Goal: Transaction & Acquisition: Obtain resource

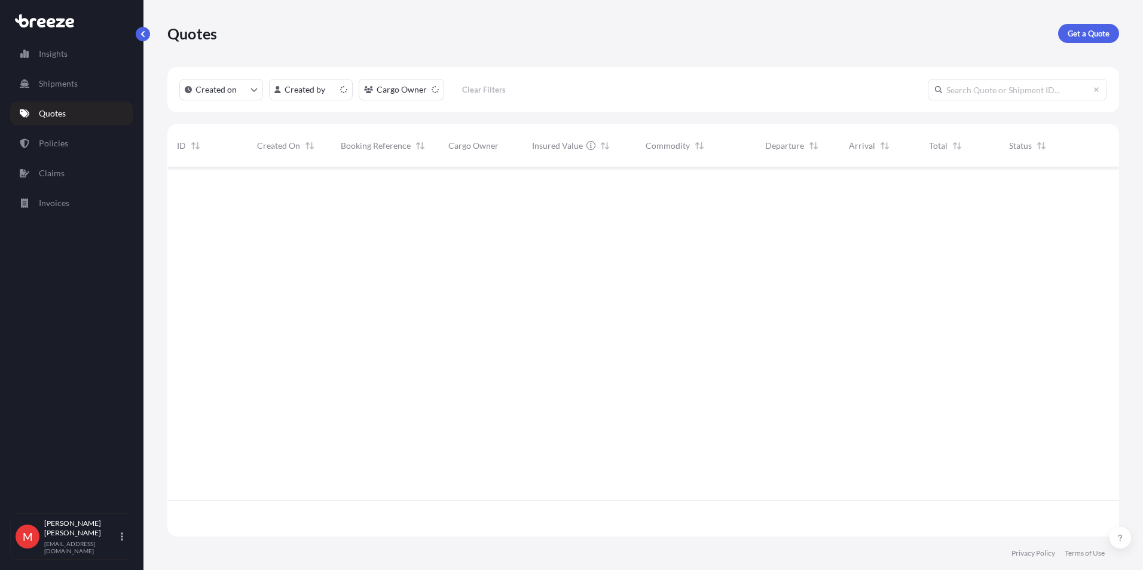
scroll to position [367, 943]
click at [1097, 32] on p "Get a Quote" at bounding box center [1089, 33] width 42 height 12
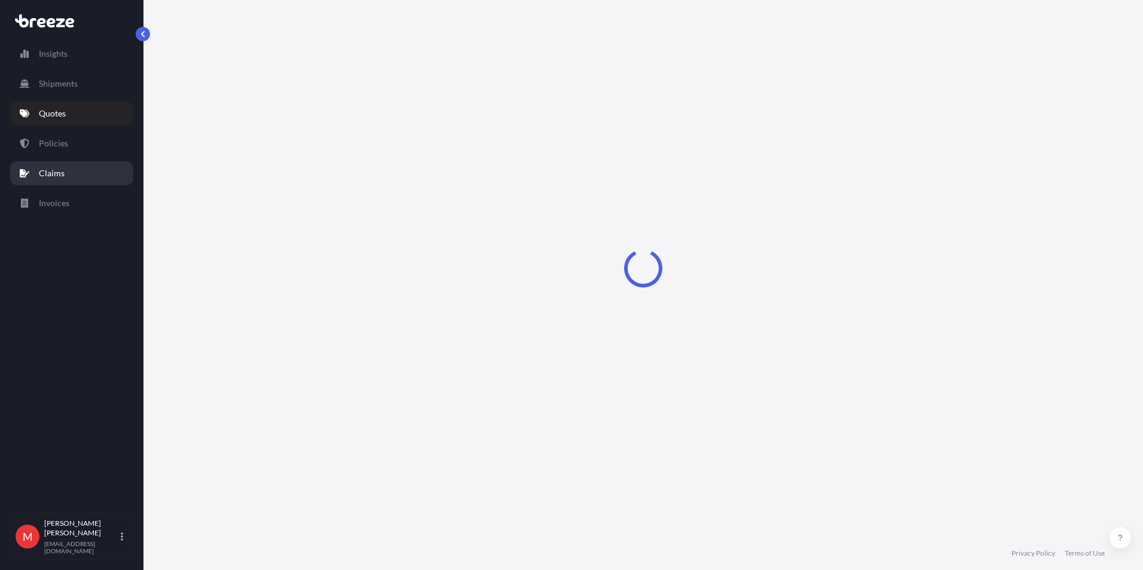
select select "Sea"
select select "1"
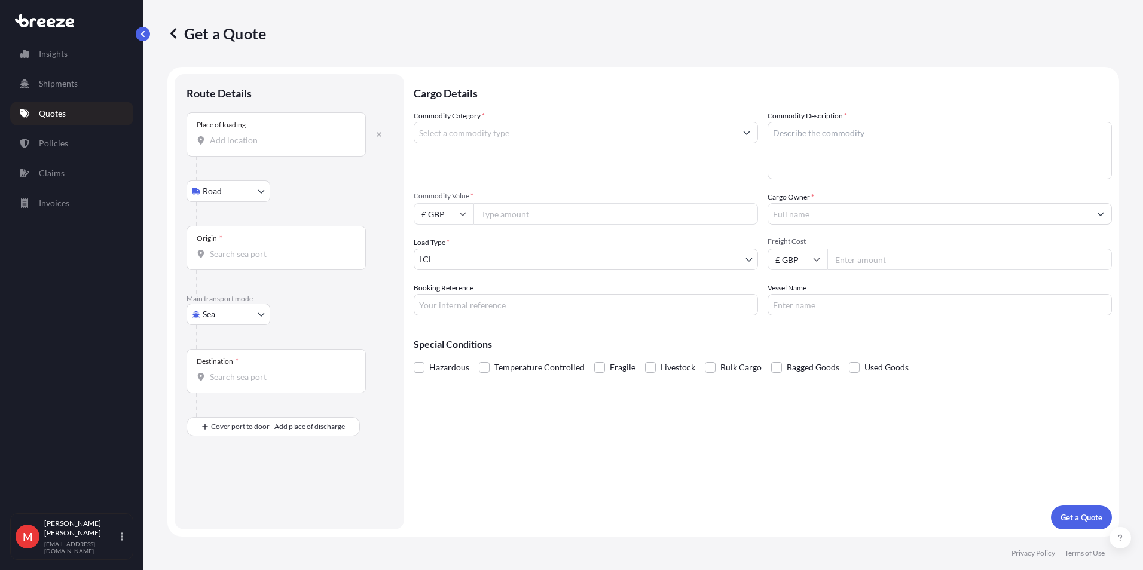
click at [236, 129] on div "Place of loading" at bounding box center [221, 125] width 49 height 10
click at [236, 134] on input "Place of loading" at bounding box center [280, 140] width 141 height 12
click at [329, 172] on div "[GEOGRAPHIC_DATA] , [GEOGRAPHIC_DATA]" at bounding box center [304, 180] width 227 height 29
type input "[GEOGRAPHIC_DATA], [GEOGRAPHIC_DATA]"
click at [250, 264] on input "Origin *" at bounding box center [280, 259] width 141 height 12
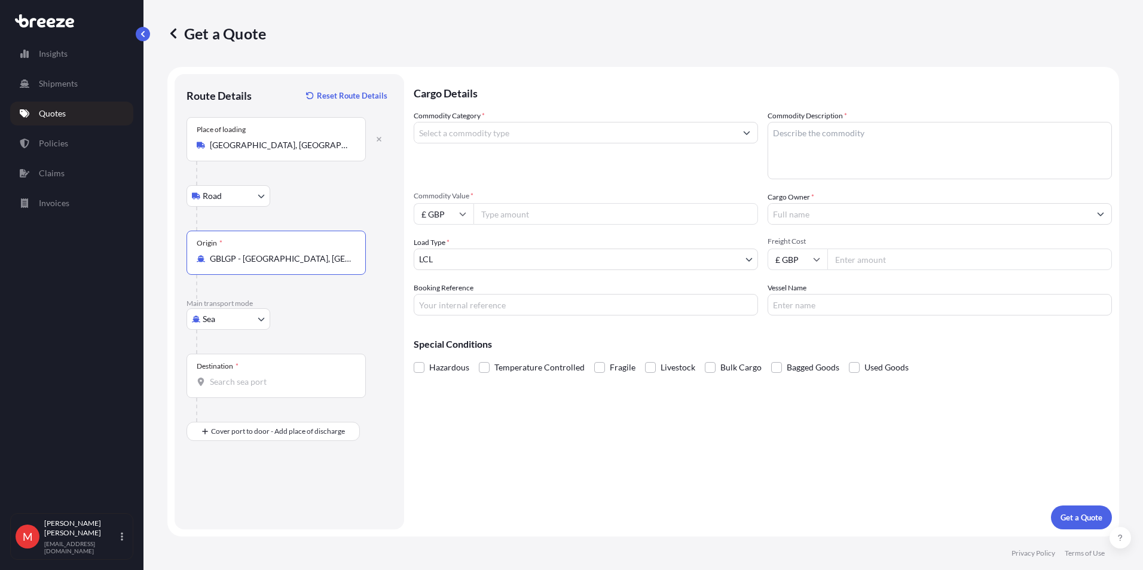
type input "GBLGP - [GEOGRAPHIC_DATA], [GEOGRAPHIC_DATA]"
click at [249, 382] on input "Destination *" at bounding box center [280, 382] width 141 height 12
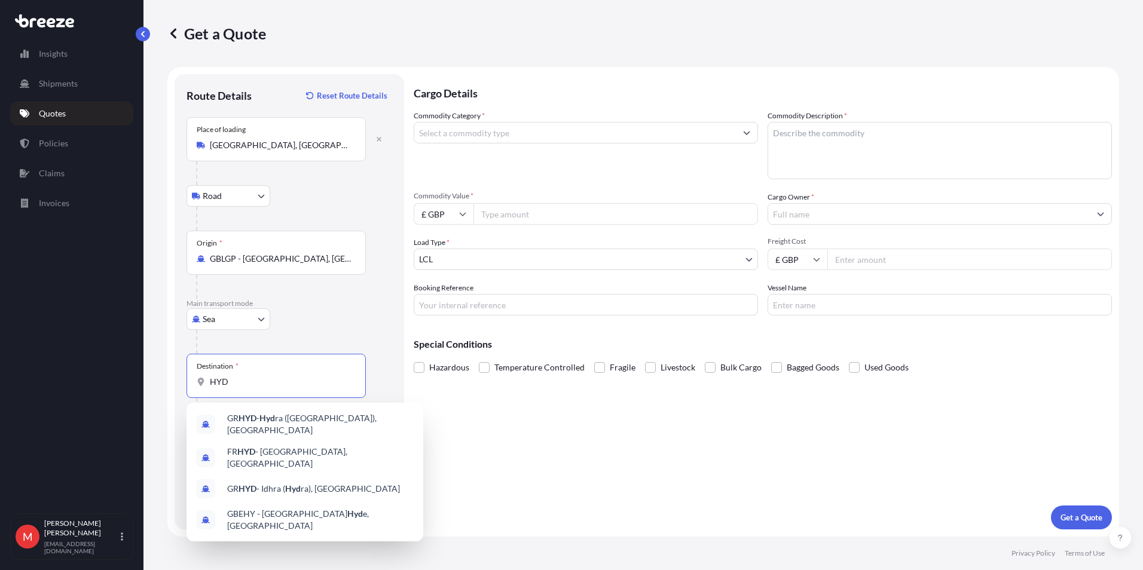
click at [563, 461] on div "Cargo Details Commodity Category * Commodity Description * Commodity Value * £ …" at bounding box center [763, 301] width 698 height 455
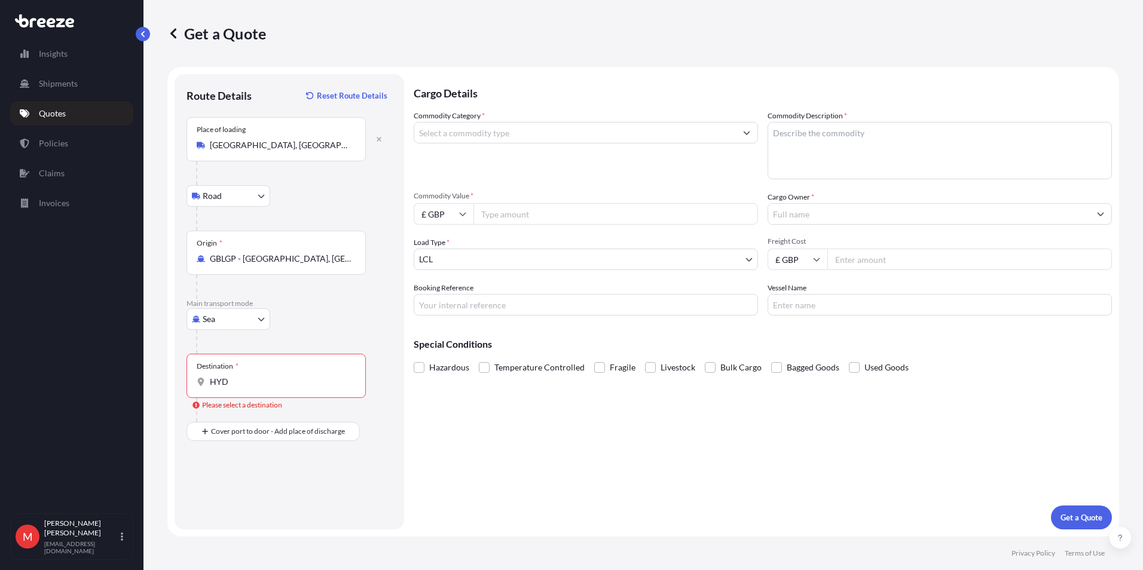
click at [250, 386] on input "HYD" at bounding box center [280, 382] width 141 height 12
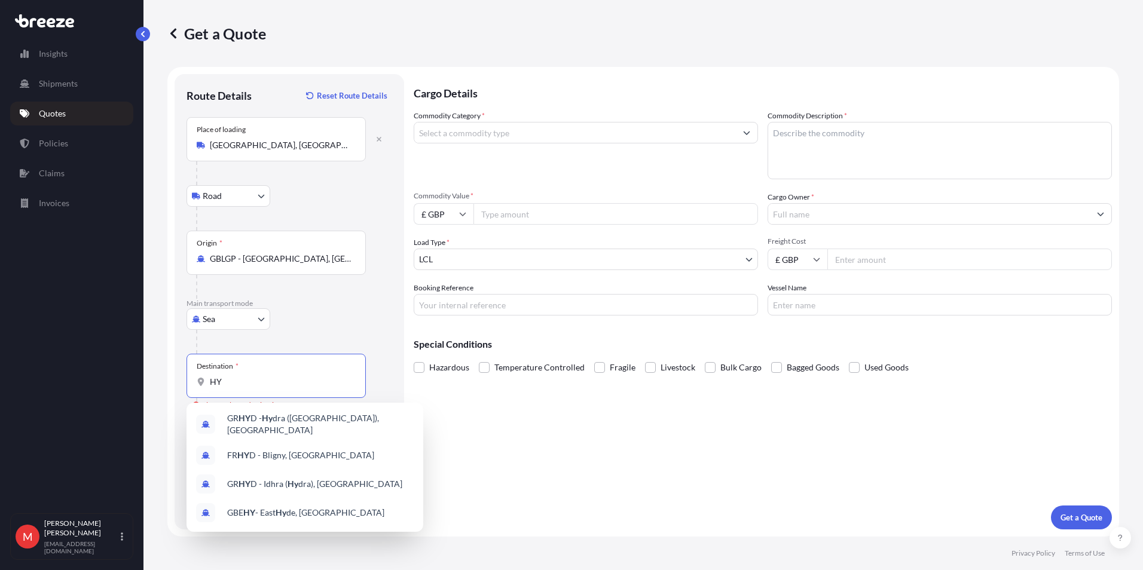
type input "H"
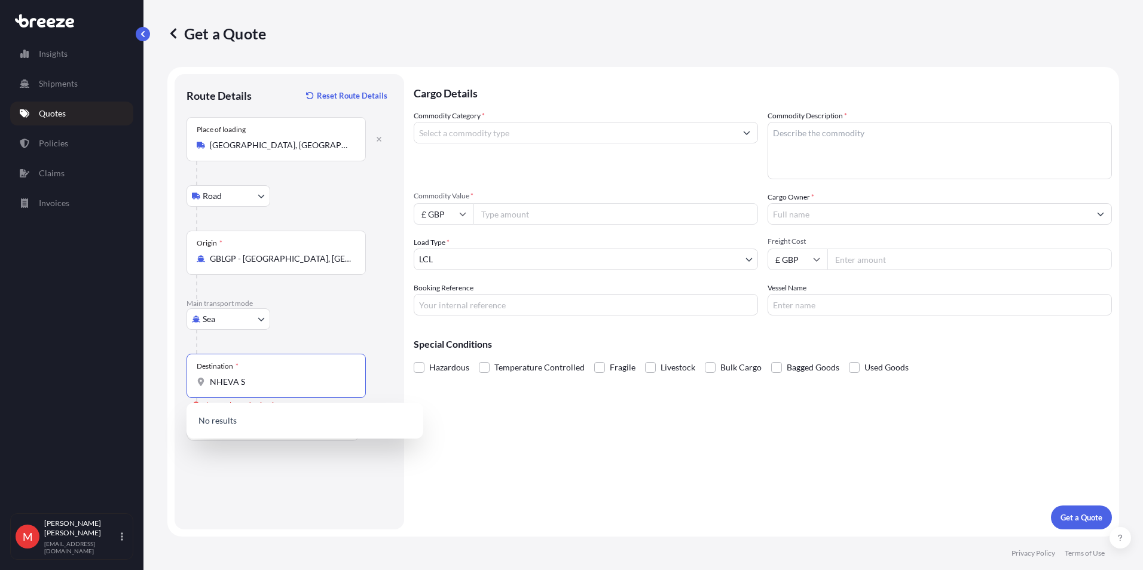
click at [237, 376] on input "NHEVA S" at bounding box center [280, 382] width 141 height 12
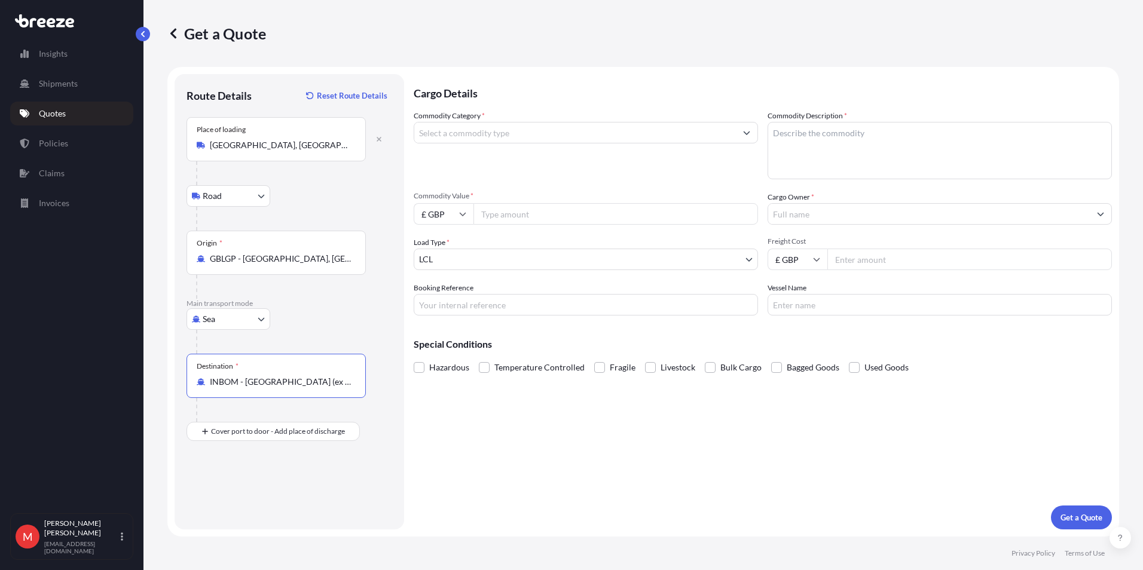
type input "INBOM - [GEOGRAPHIC_DATA] (ex [GEOGRAPHIC_DATA]), [GEOGRAPHIC_DATA]"
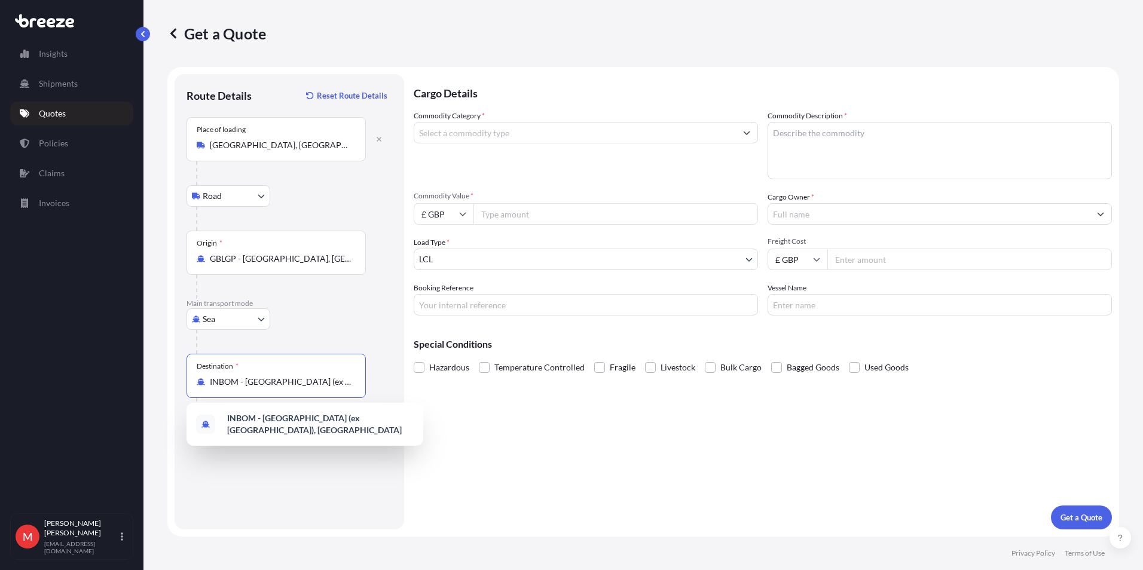
click at [341, 312] on div "Sea Sea Air Road Rail" at bounding box center [289, 319] width 206 height 22
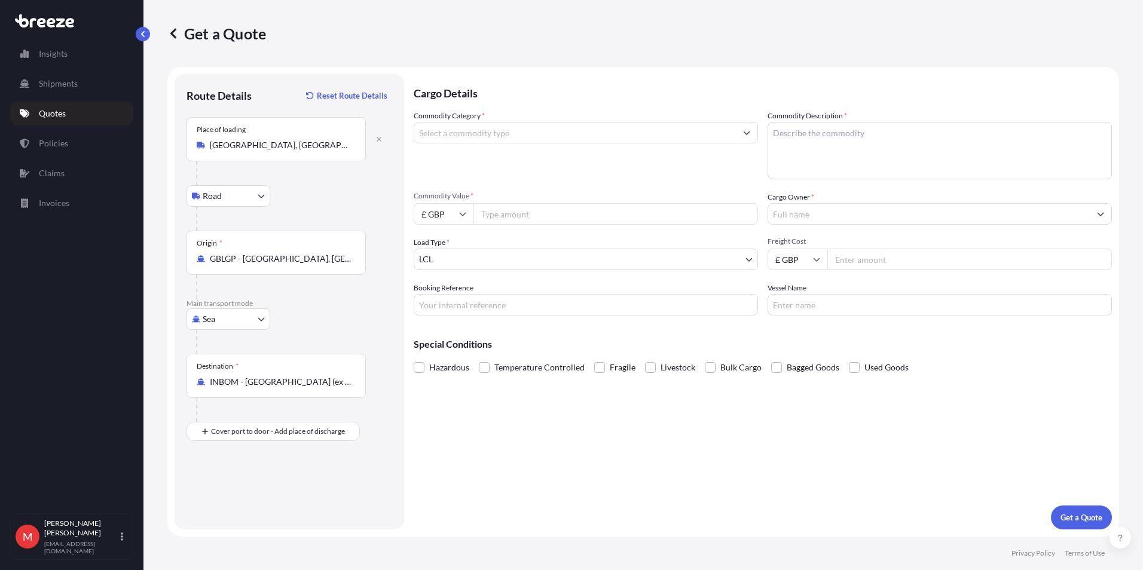
click at [485, 131] on input "Commodity Category *" at bounding box center [575, 133] width 322 height 22
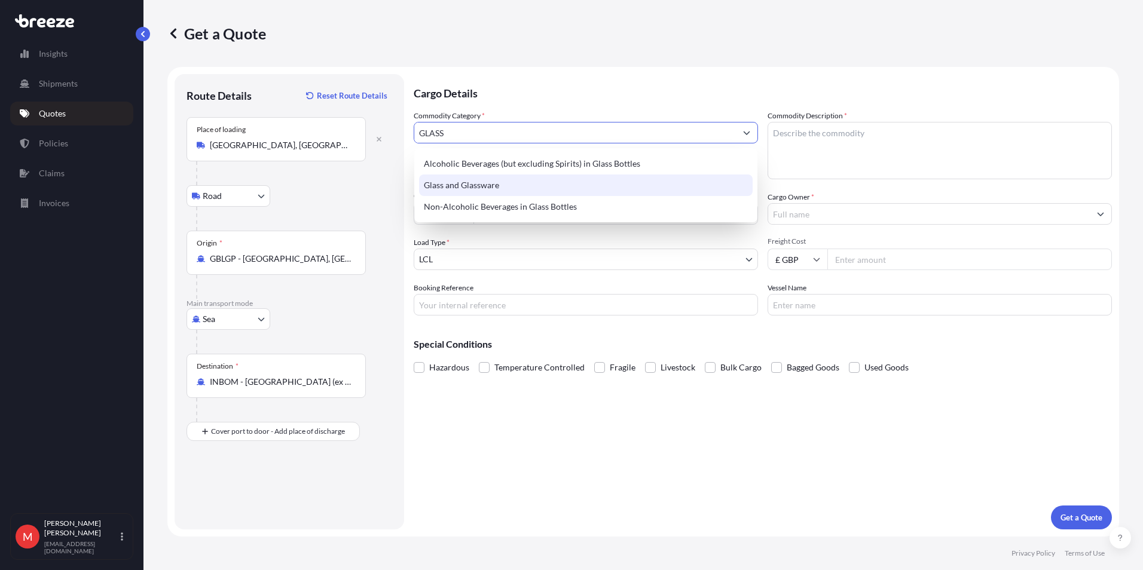
click at [472, 186] on div "Glass and Glassware" at bounding box center [586, 186] width 334 height 22
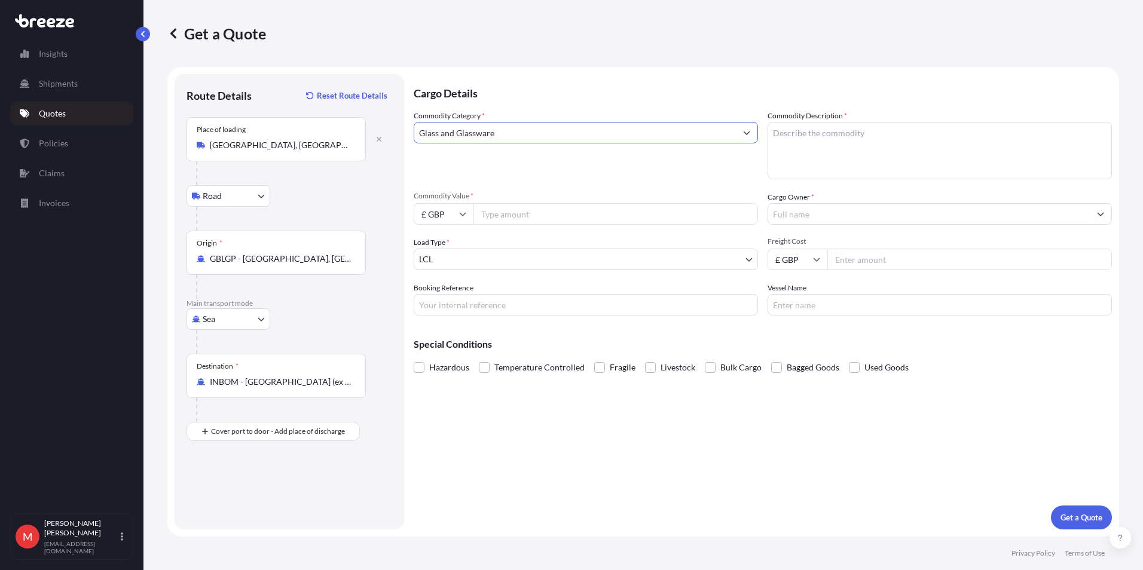
type input "Glass and Glassware"
click at [869, 154] on textarea "Commodity Description *" at bounding box center [939, 150] width 344 height 57
type textarea "SAFTEY GLASS"
click at [559, 218] on input "Commodity Value *" at bounding box center [615, 214] width 285 height 22
click at [440, 222] on input "£ GBP" at bounding box center [444, 214] width 60 height 22
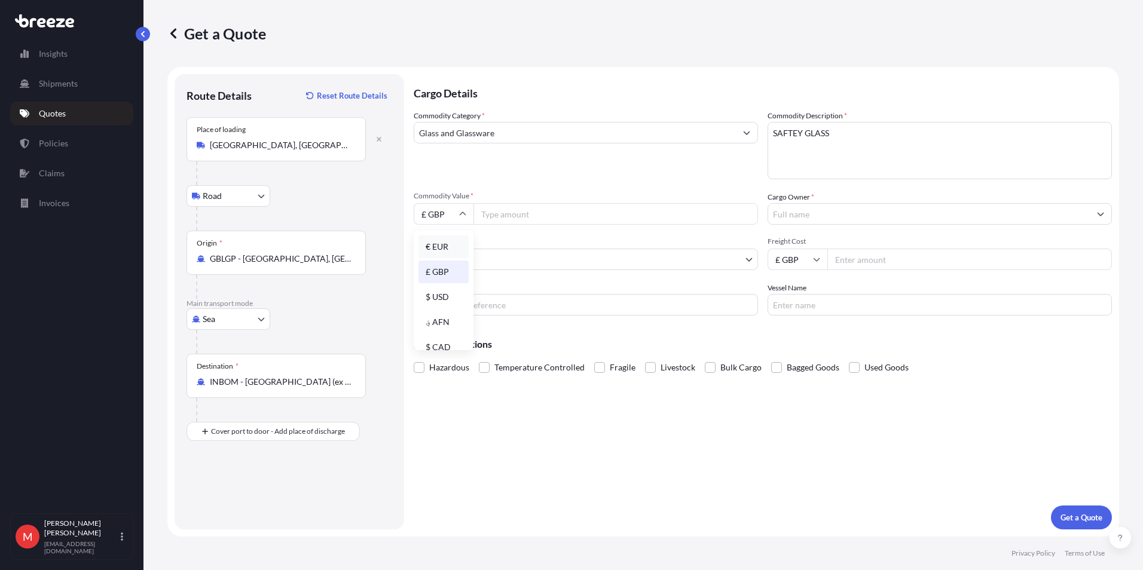
click at [443, 250] on div "€ EUR" at bounding box center [443, 247] width 50 height 23
type input "€ EUR"
click at [509, 222] on input "Commodity Value *" at bounding box center [615, 214] width 285 height 22
type input "91260"
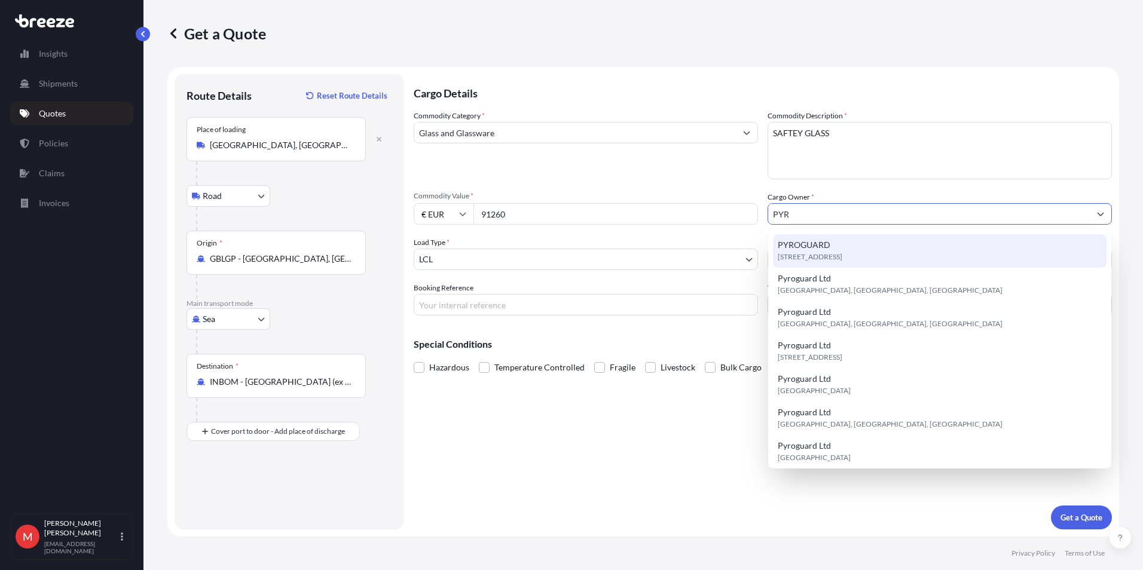
click at [842, 258] on span "[STREET_ADDRESS]" at bounding box center [810, 257] width 65 height 12
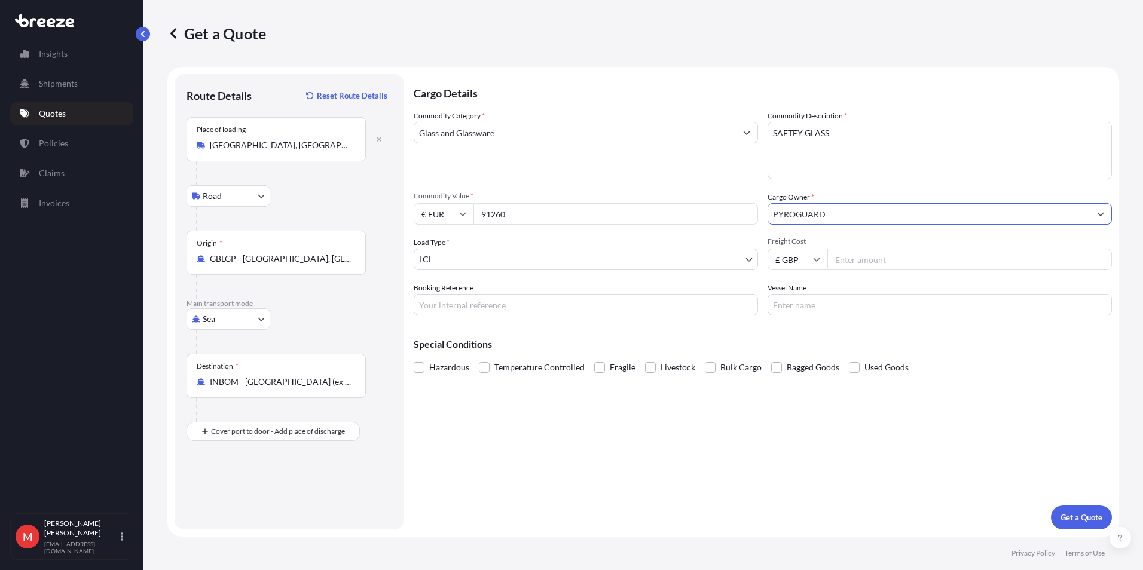
type input "PYROGUARD"
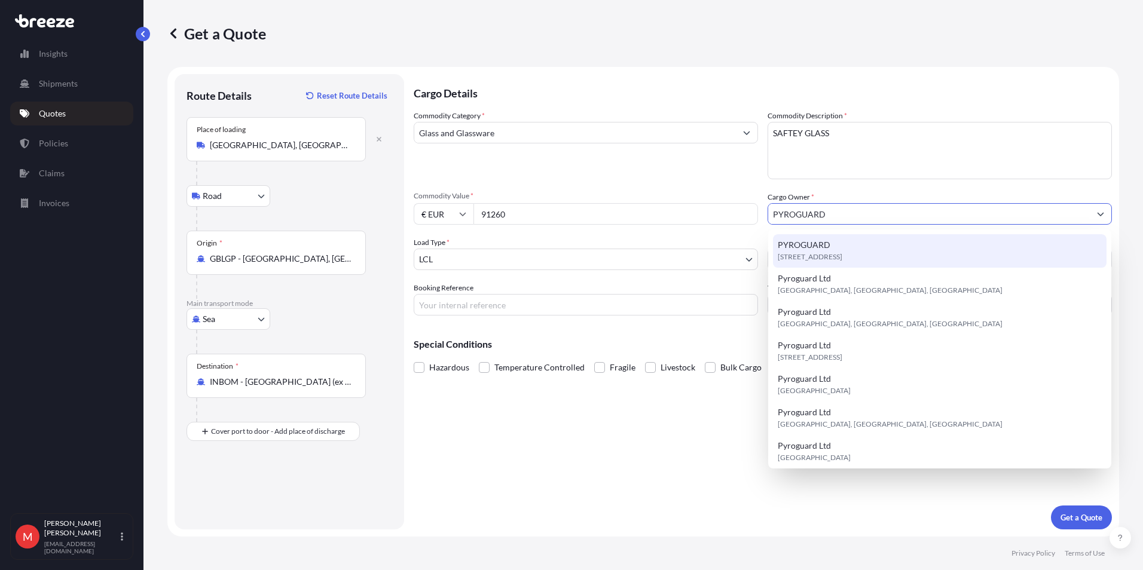
click at [900, 247] on div "[STREET_ADDRESS]" at bounding box center [940, 250] width 334 height 33
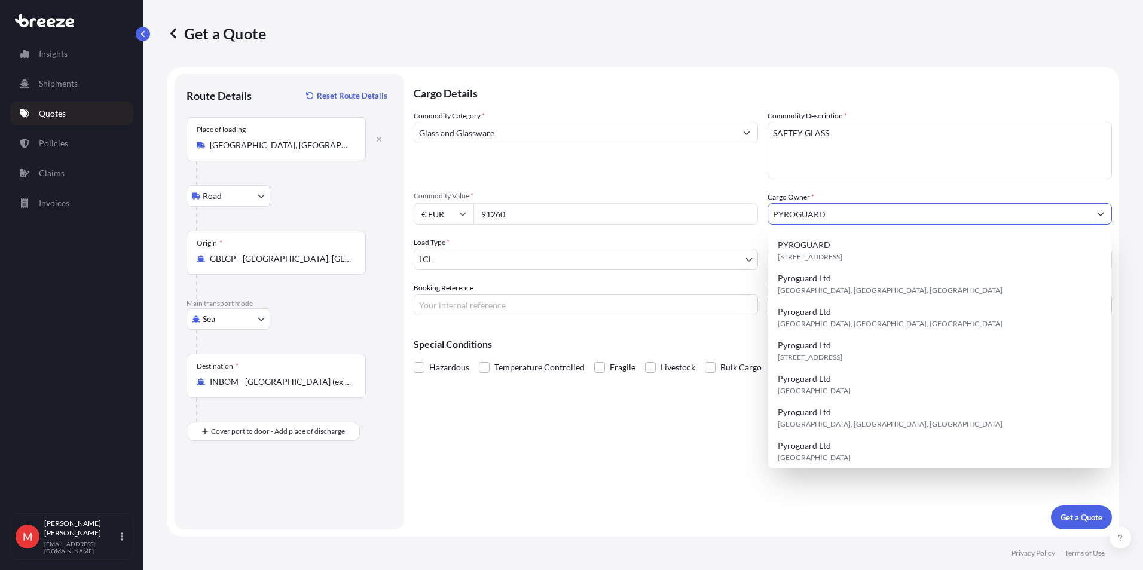
click at [469, 263] on body "8 options available. 8 options available. Insights Shipments Quotes Policies Cl…" at bounding box center [571, 285] width 1143 height 570
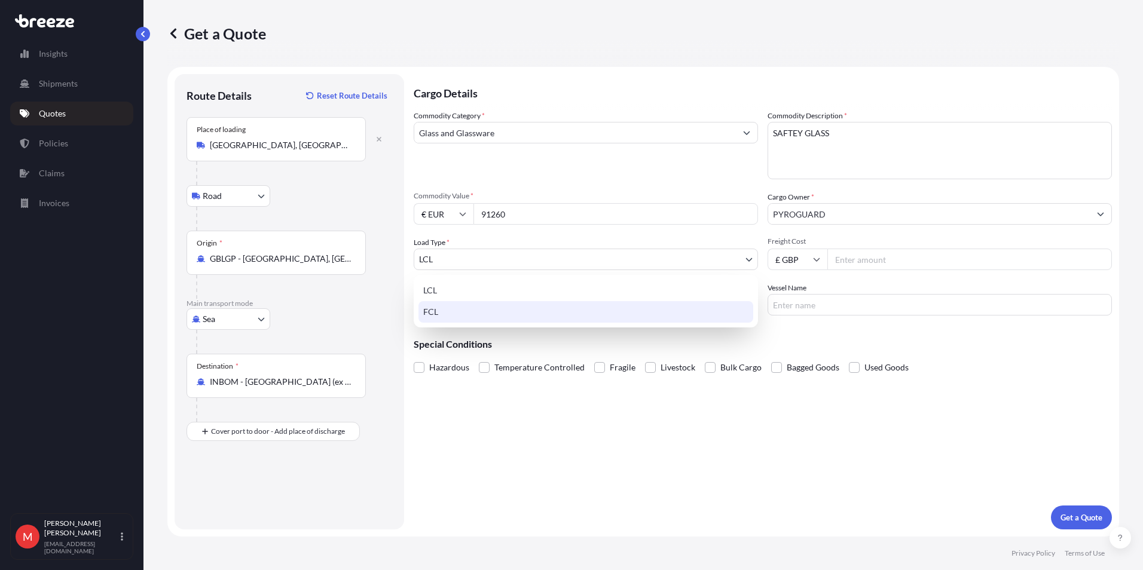
click at [464, 311] on div "FCL" at bounding box center [585, 312] width 335 height 22
select select "2"
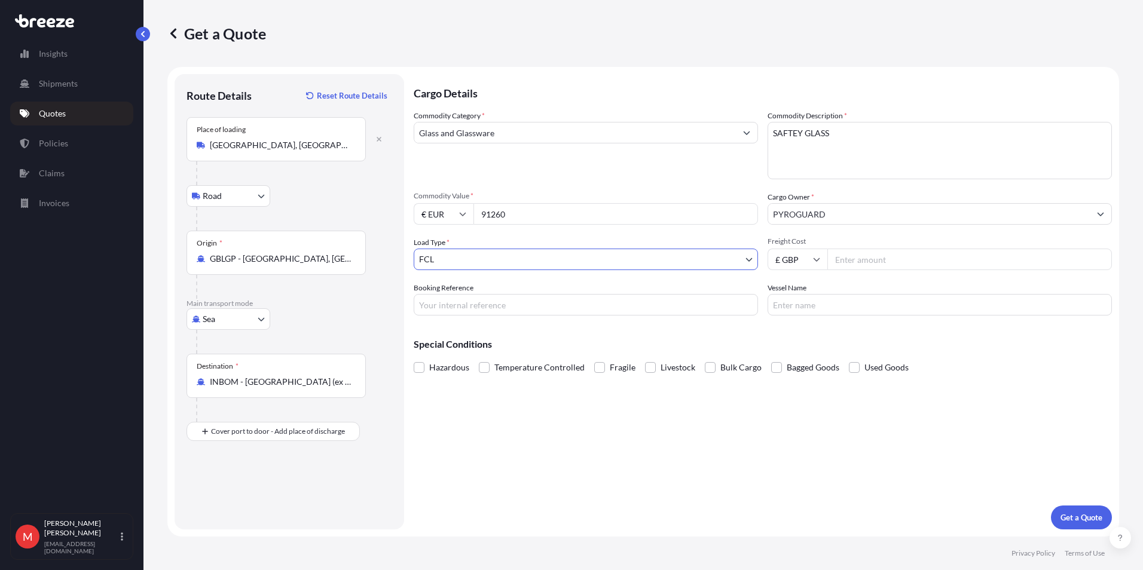
click at [855, 266] on input "Freight Cost" at bounding box center [969, 260] width 285 height 22
type input "2450"
click at [482, 310] on input "S00006570" at bounding box center [586, 305] width 344 height 22
type input "S00006705"
click at [1062, 421] on div "Cargo Details Commodity Category * Glass and Glassware Commodity Description * …" at bounding box center [763, 301] width 698 height 455
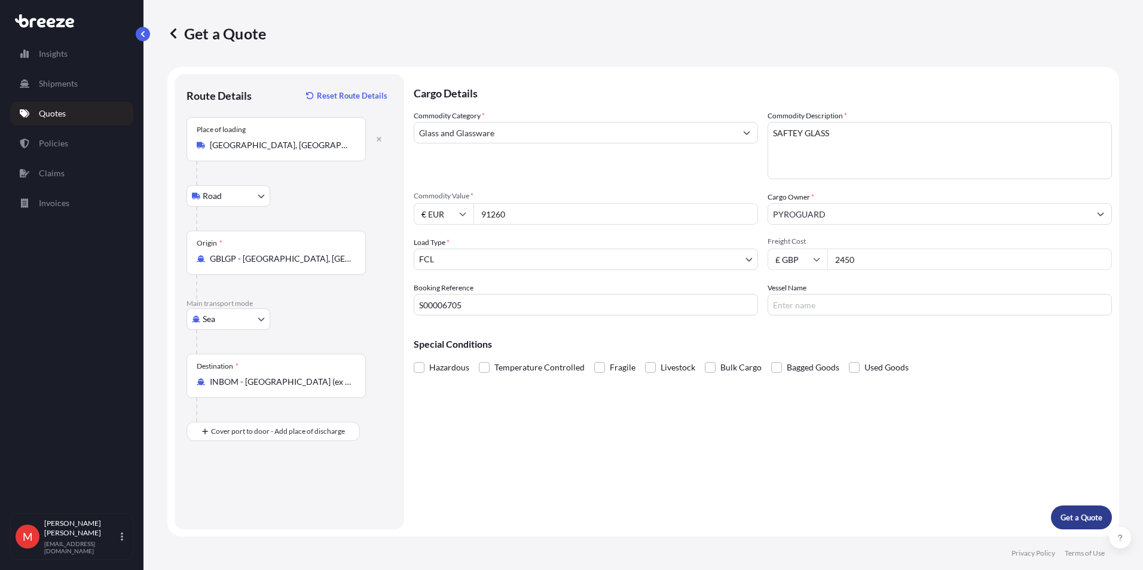
click at [1089, 509] on button "Get a Quote" at bounding box center [1081, 518] width 61 height 24
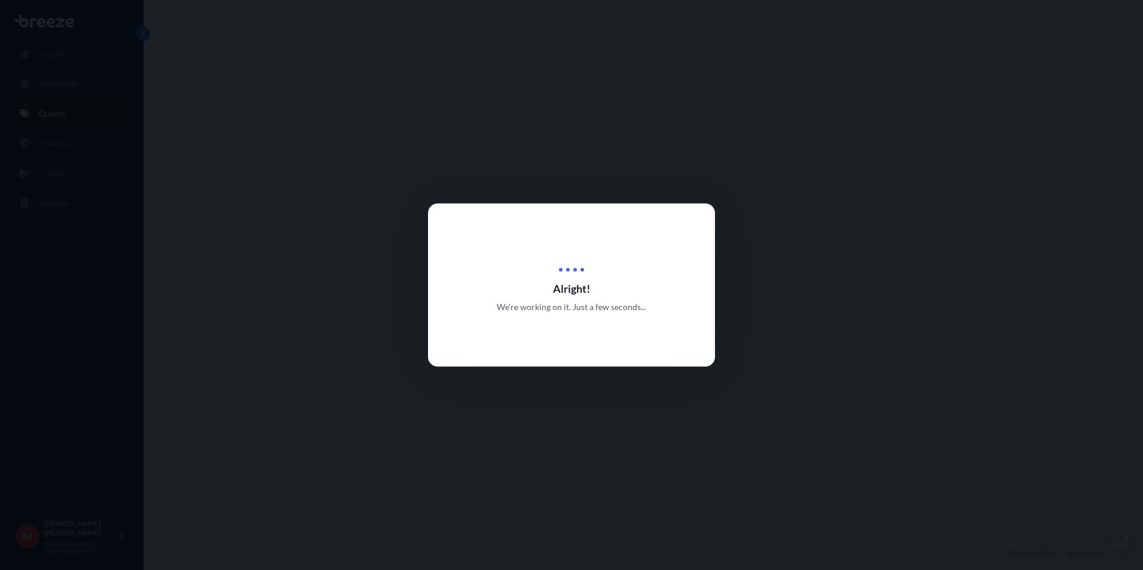
select select "Road"
select select "Sea"
select select "2"
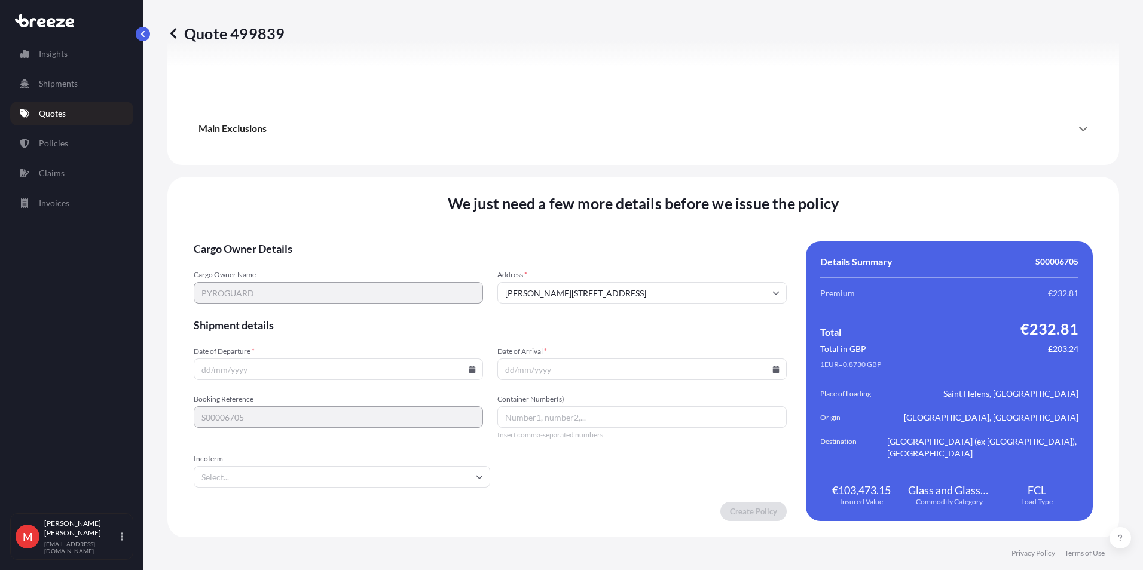
scroll to position [1423, 0]
click at [472, 371] on icon at bounding box center [472, 368] width 7 height 7
click at [469, 366] on icon at bounding box center [472, 368] width 7 height 7
click at [472, 363] on input "Date of Departure *" at bounding box center [338, 368] width 289 height 22
click at [469, 368] on icon at bounding box center [472, 368] width 7 height 7
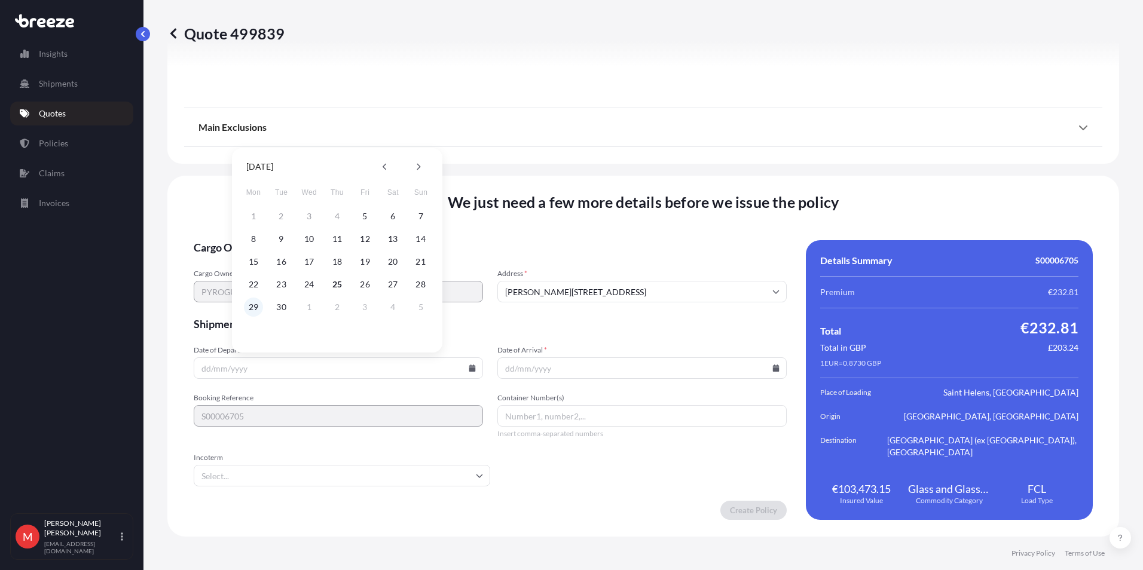
click at [245, 309] on button "29" at bounding box center [253, 307] width 19 height 19
type input "[DATE]"
click at [574, 369] on input "Date of Arrival *" at bounding box center [641, 368] width 289 height 22
click at [773, 370] on icon at bounding box center [776, 368] width 7 height 7
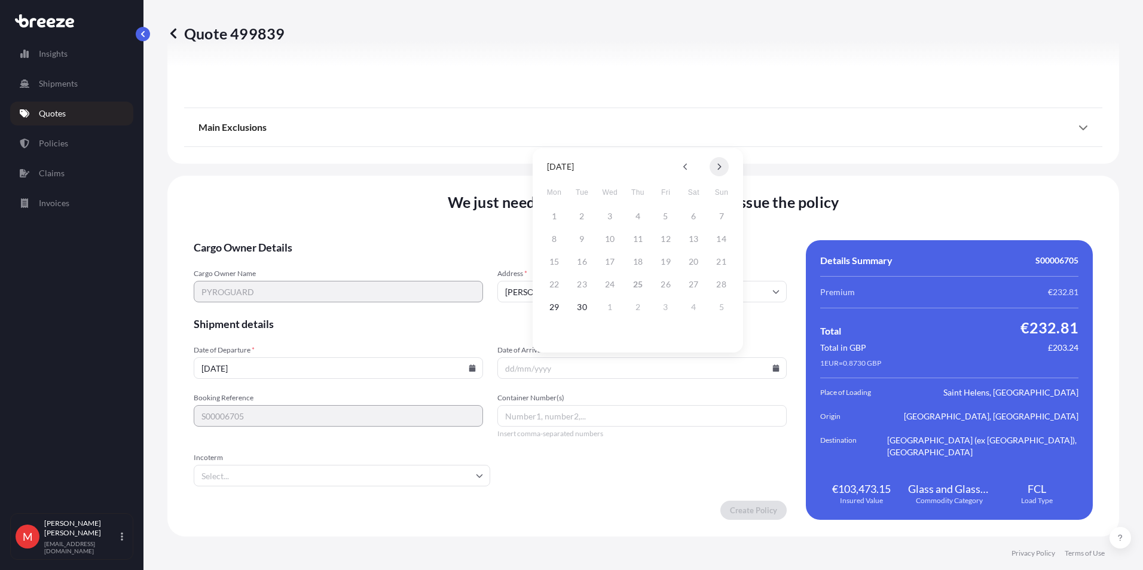
click at [711, 167] on button at bounding box center [719, 166] width 19 height 19
click at [671, 263] on button "14" at bounding box center [665, 261] width 19 height 19
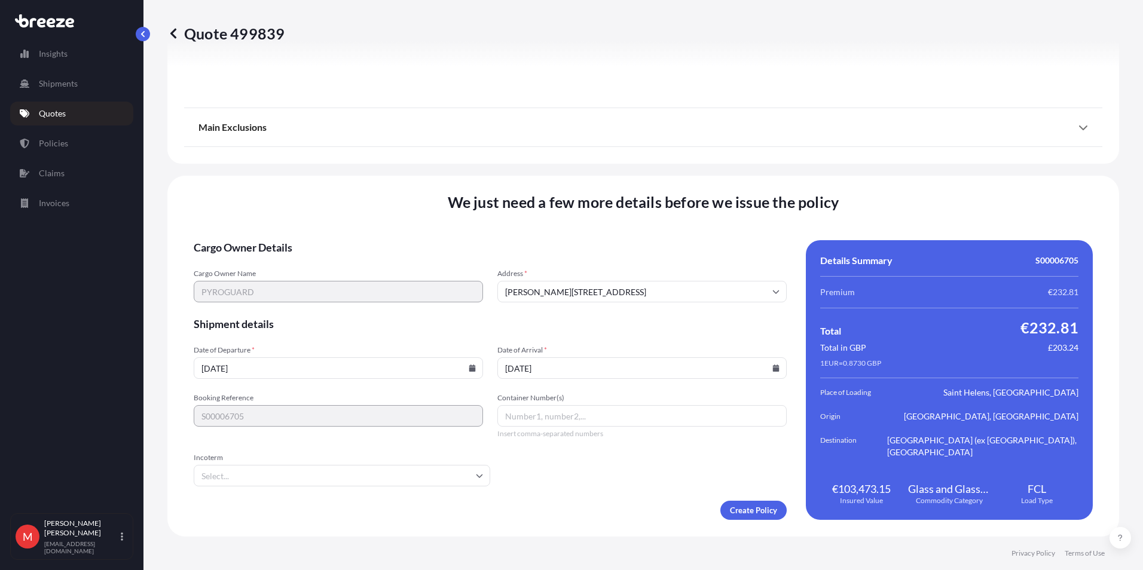
type input "[DATE]"
click at [341, 469] on input "Incoterm" at bounding box center [342, 476] width 296 height 22
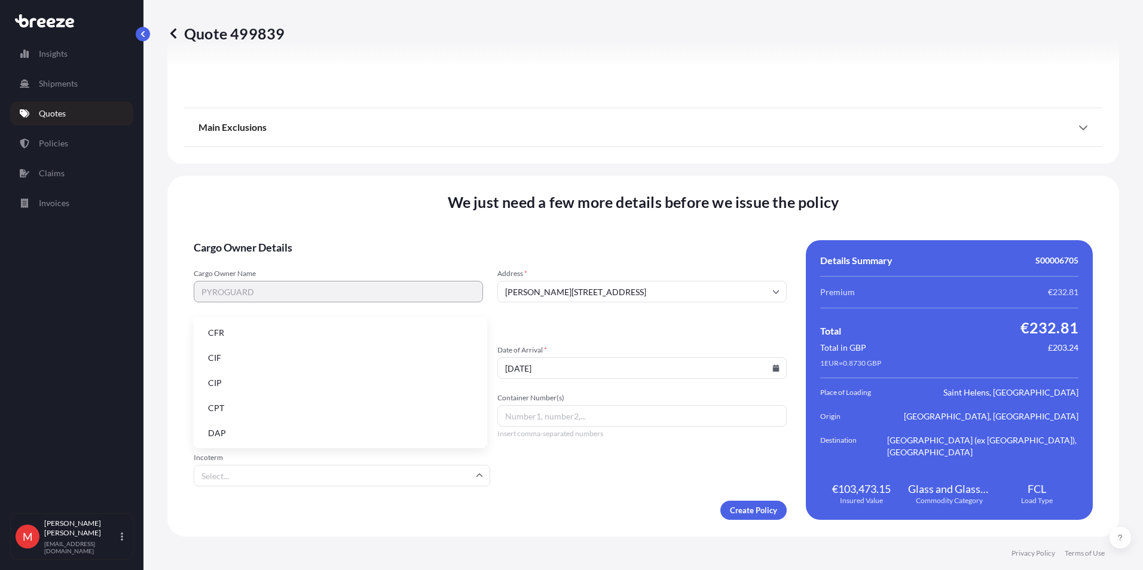
click at [556, 408] on input "Container Number(s)" at bounding box center [641, 416] width 289 height 22
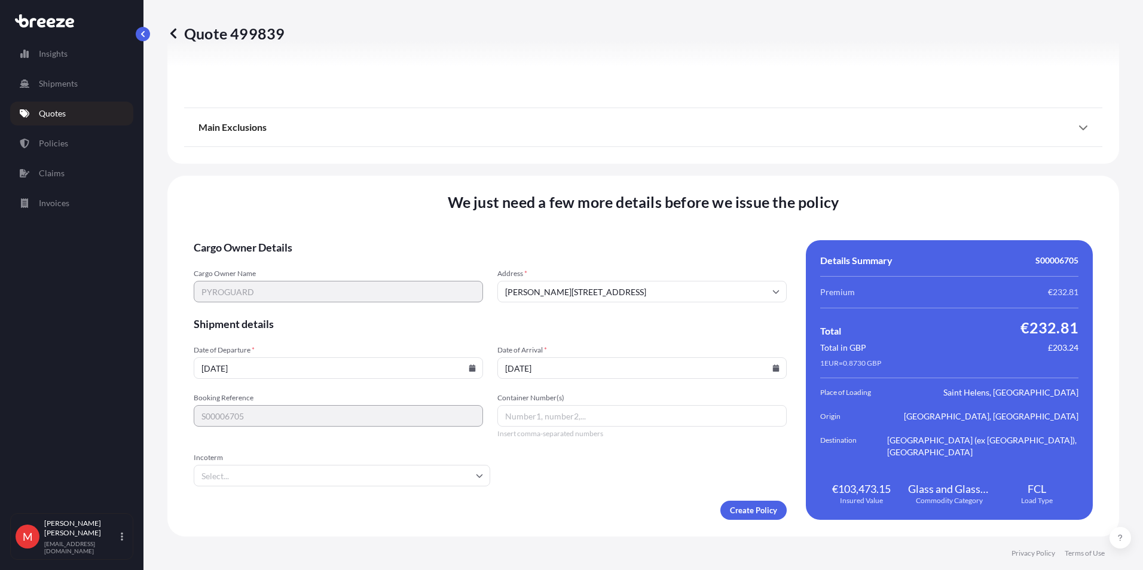
click at [556, 449] on form "Cargo Owner Details Cargo Owner Name PYROGUARD Address * [GEOGRAPHIC_DATA], [GE…" at bounding box center [490, 380] width 593 height 280
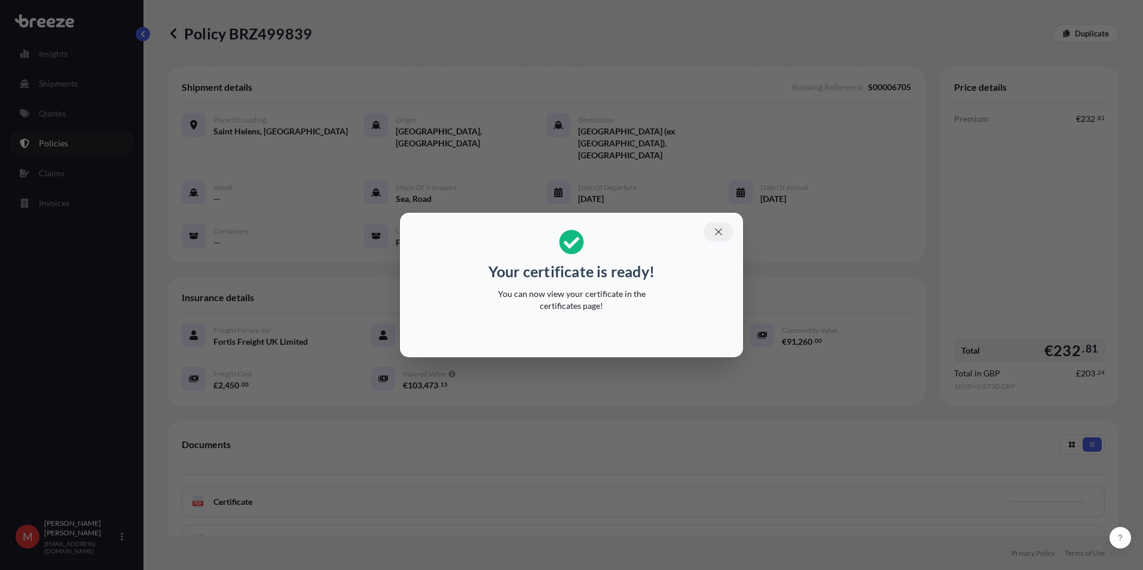
click at [717, 233] on icon "button" at bounding box center [718, 232] width 11 height 11
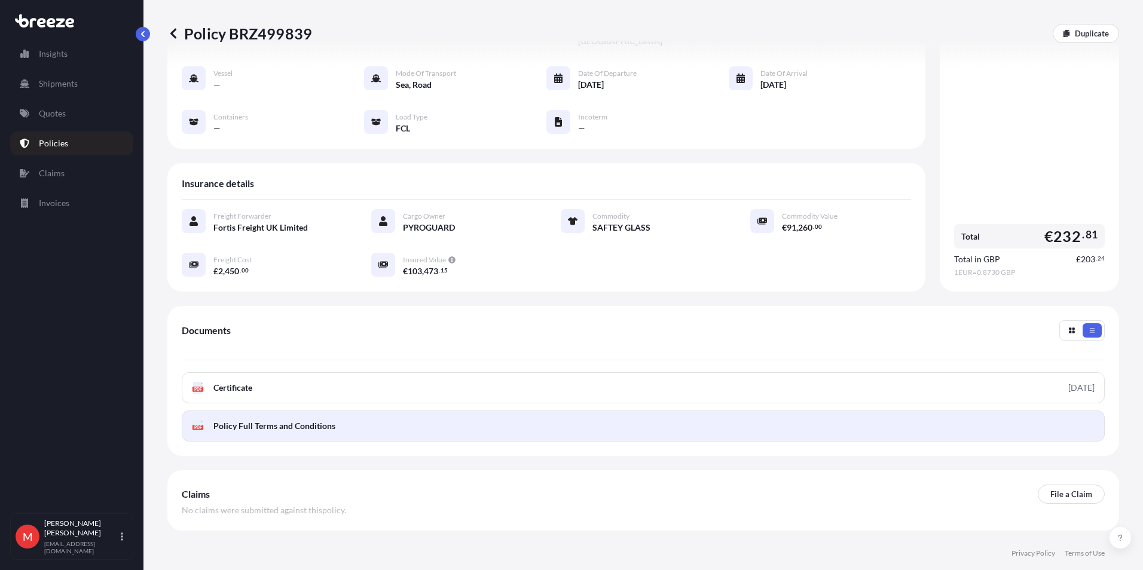
scroll to position [137, 0]
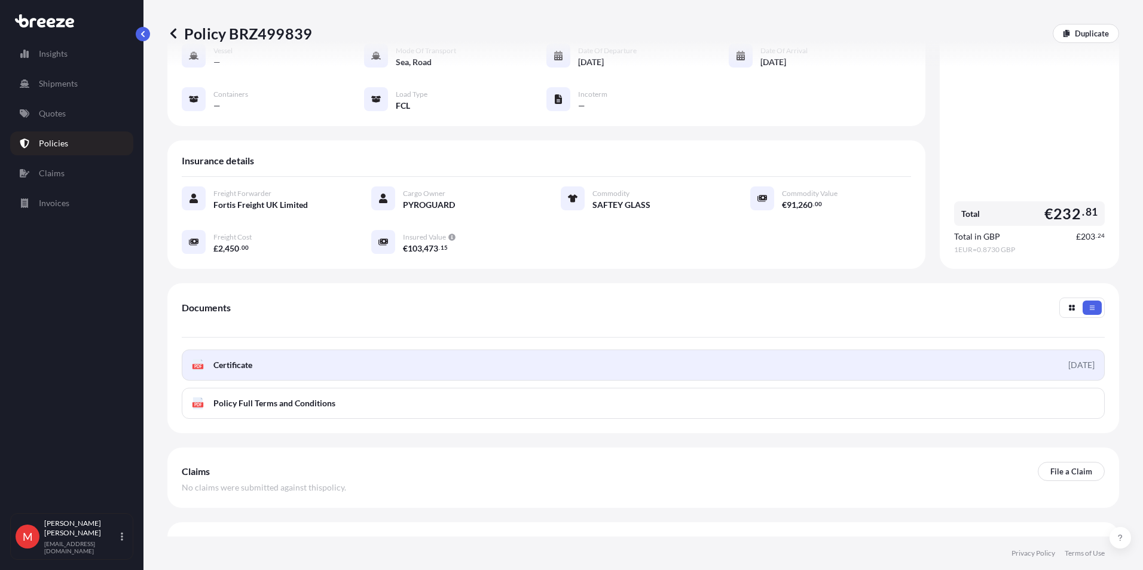
click at [231, 359] on span "Certificate" at bounding box center [232, 365] width 39 height 12
